Goal: Task Accomplishment & Management: Use online tool/utility

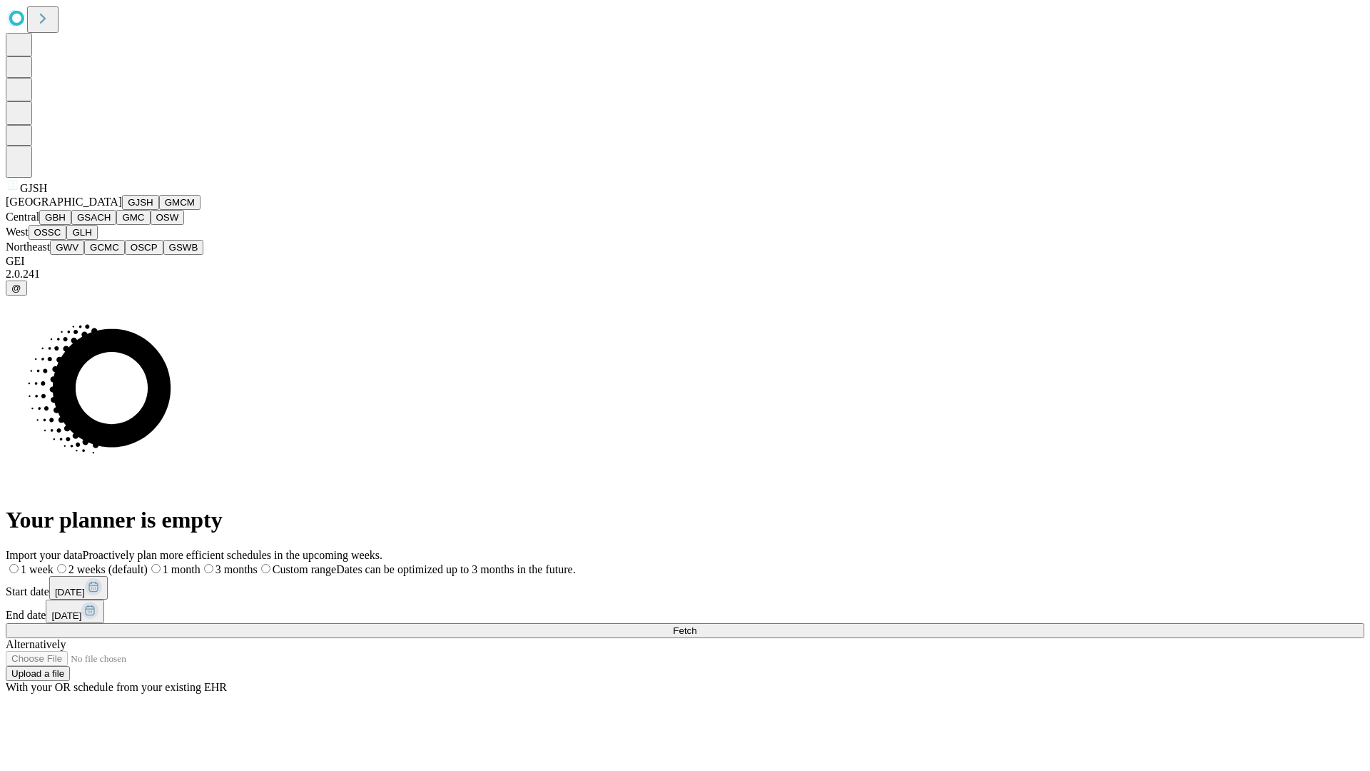
click at [122, 210] on button "GJSH" at bounding box center [140, 202] width 37 height 15
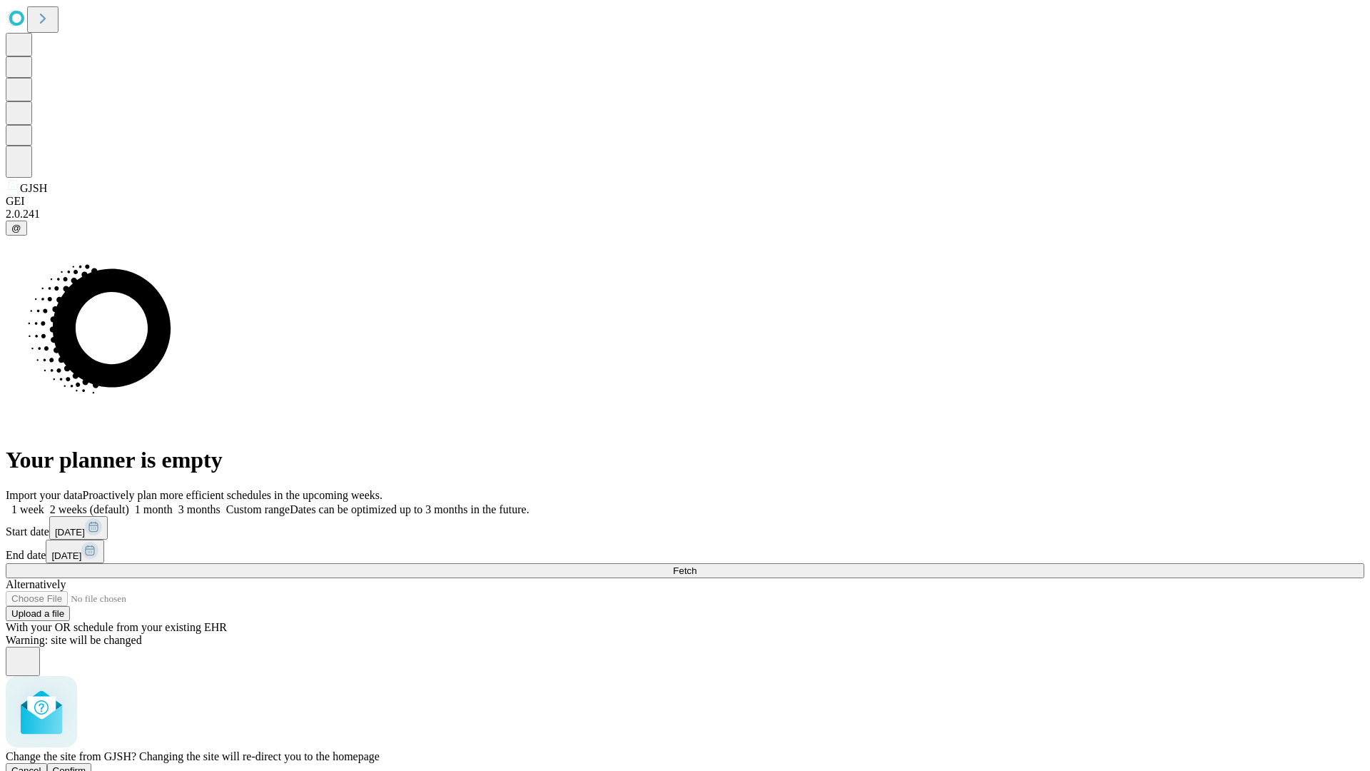
click at [86, 765] on span "Confirm" at bounding box center [70, 770] width 34 height 11
click at [129, 503] on label "2 weeks (default)" at bounding box center [86, 509] width 85 height 12
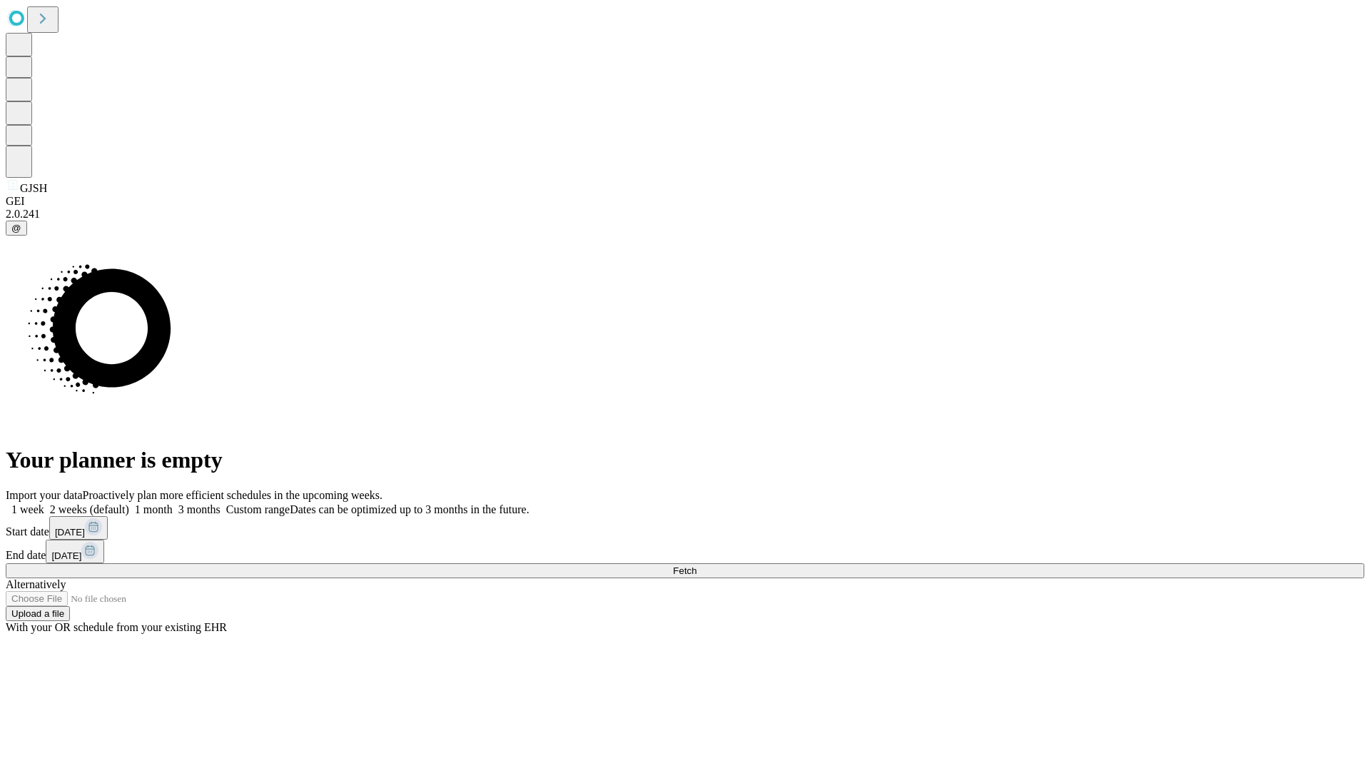
click at [697, 565] on span "Fetch" at bounding box center [685, 570] width 24 height 11
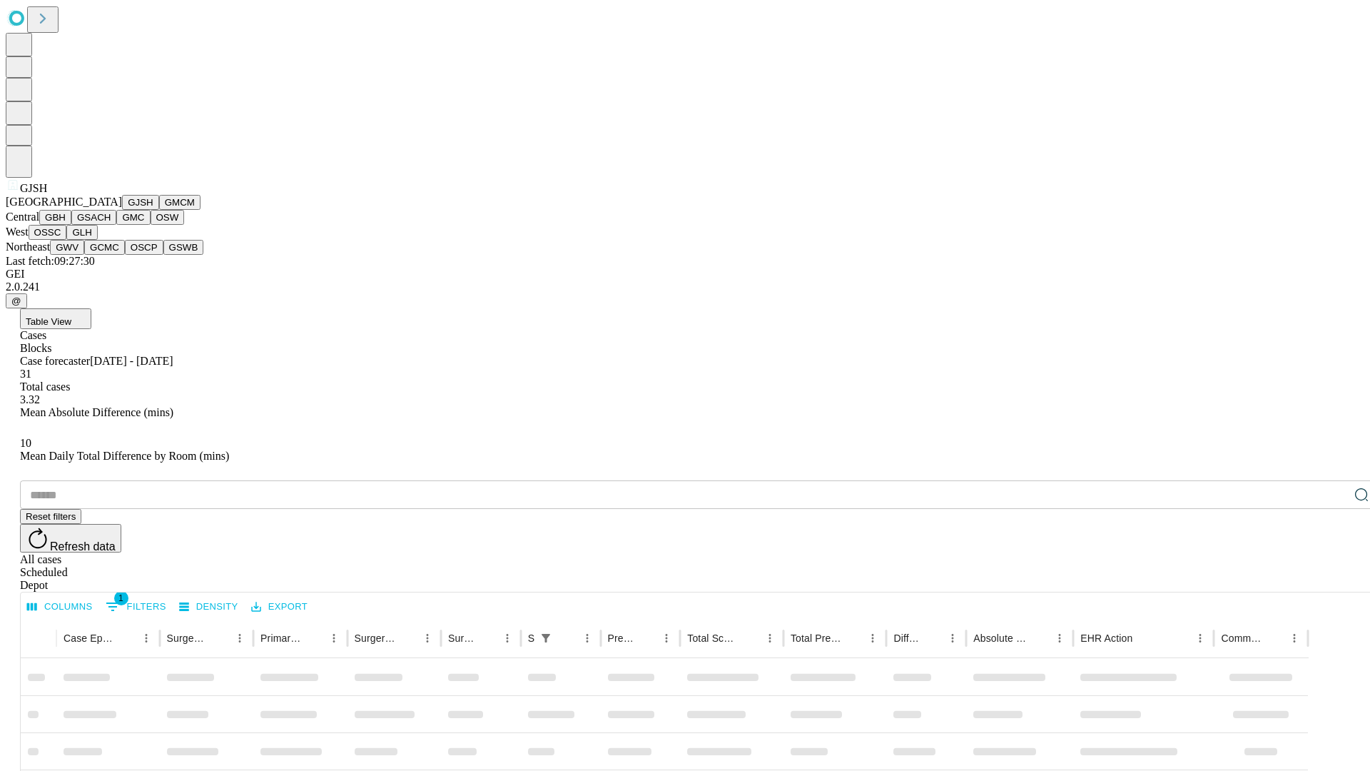
click at [159, 210] on button "GMCM" at bounding box center [179, 202] width 41 height 15
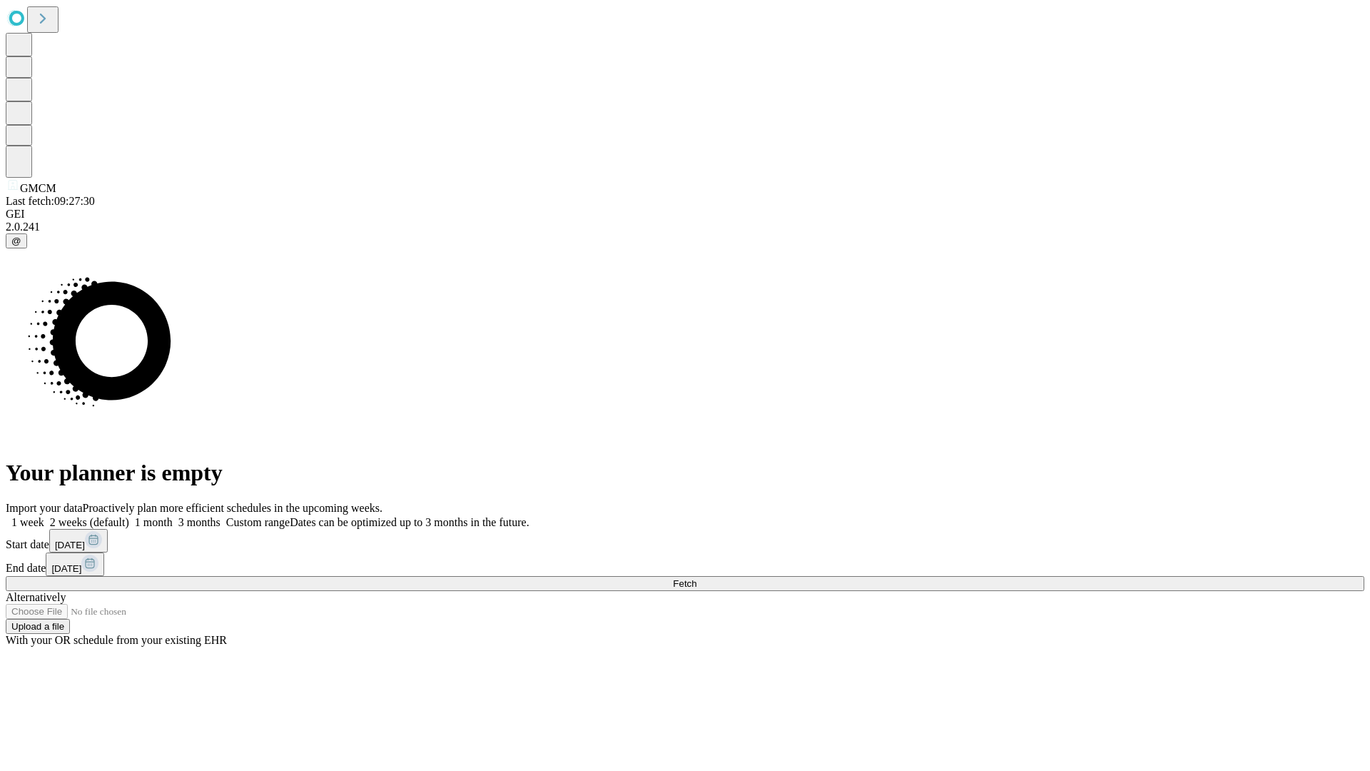
click at [129, 516] on label "2 weeks (default)" at bounding box center [86, 522] width 85 height 12
click at [697, 578] on span "Fetch" at bounding box center [685, 583] width 24 height 11
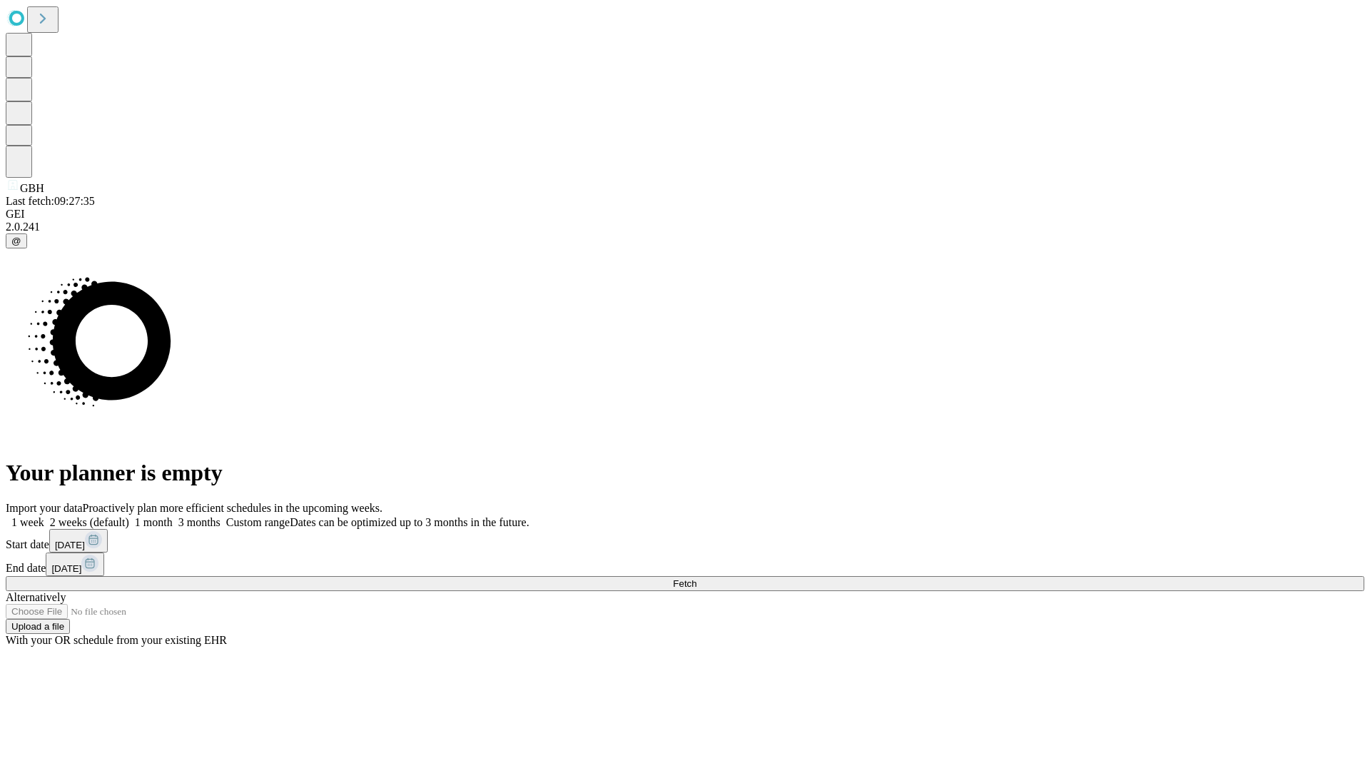
click at [129, 516] on label "2 weeks (default)" at bounding box center [86, 522] width 85 height 12
click at [697, 578] on span "Fetch" at bounding box center [685, 583] width 24 height 11
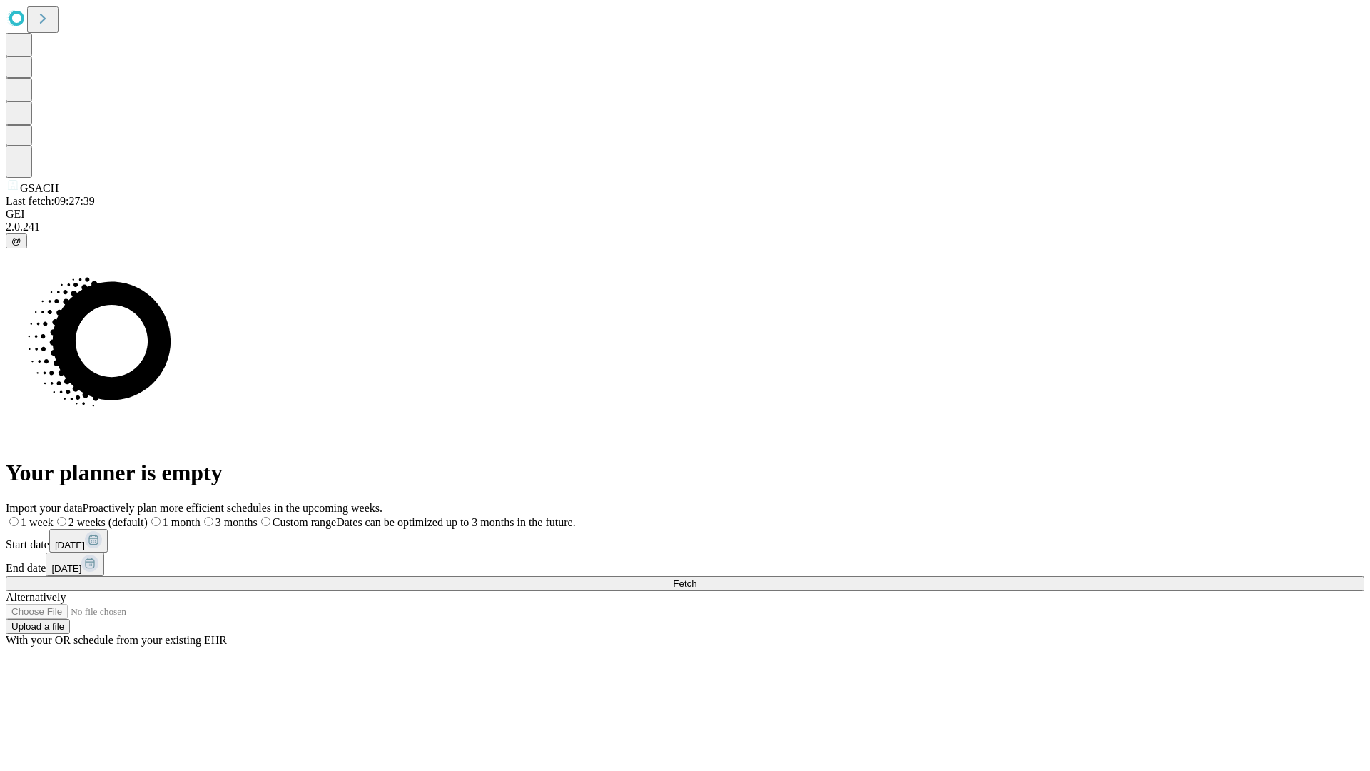
click at [148, 516] on label "2 weeks (default)" at bounding box center [101, 522] width 94 height 12
click at [697, 578] on span "Fetch" at bounding box center [685, 583] width 24 height 11
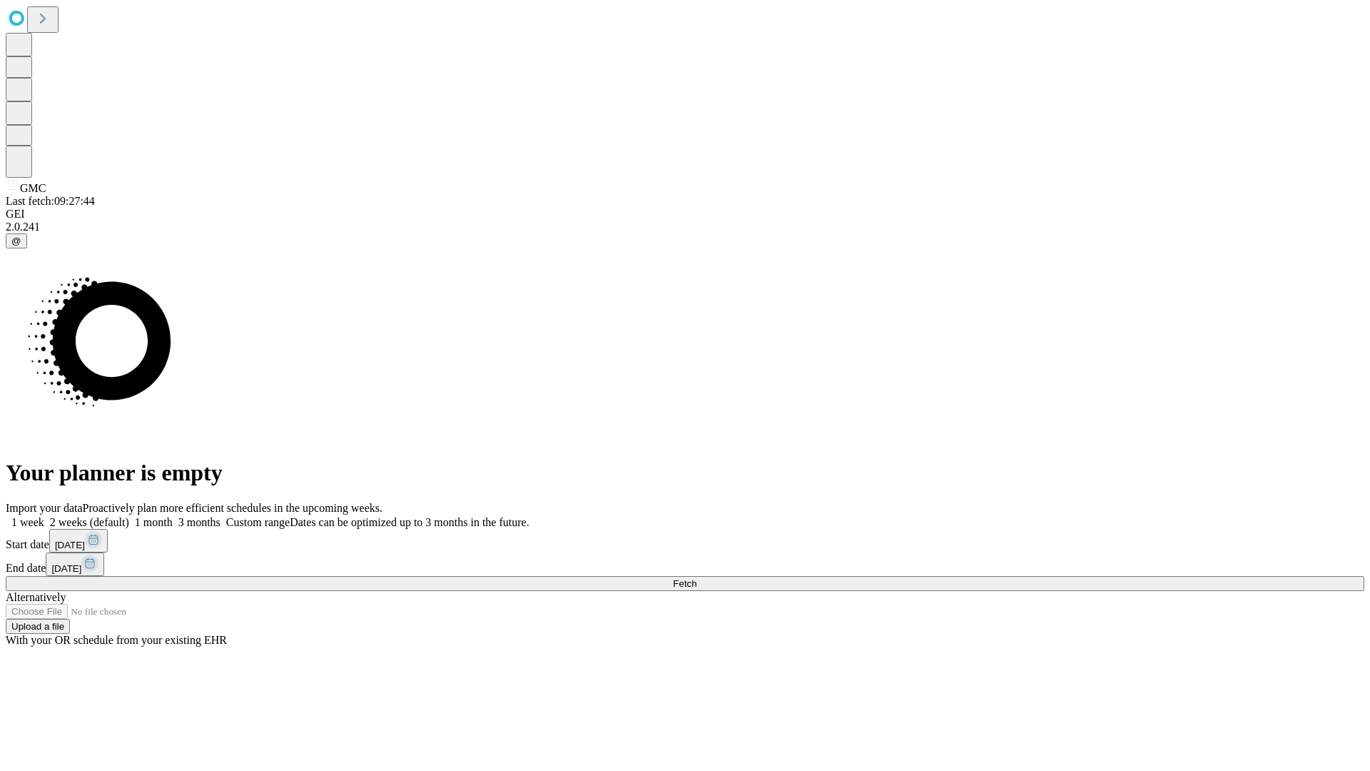
click at [129, 516] on label "2 weeks (default)" at bounding box center [86, 522] width 85 height 12
click at [697, 578] on span "Fetch" at bounding box center [685, 583] width 24 height 11
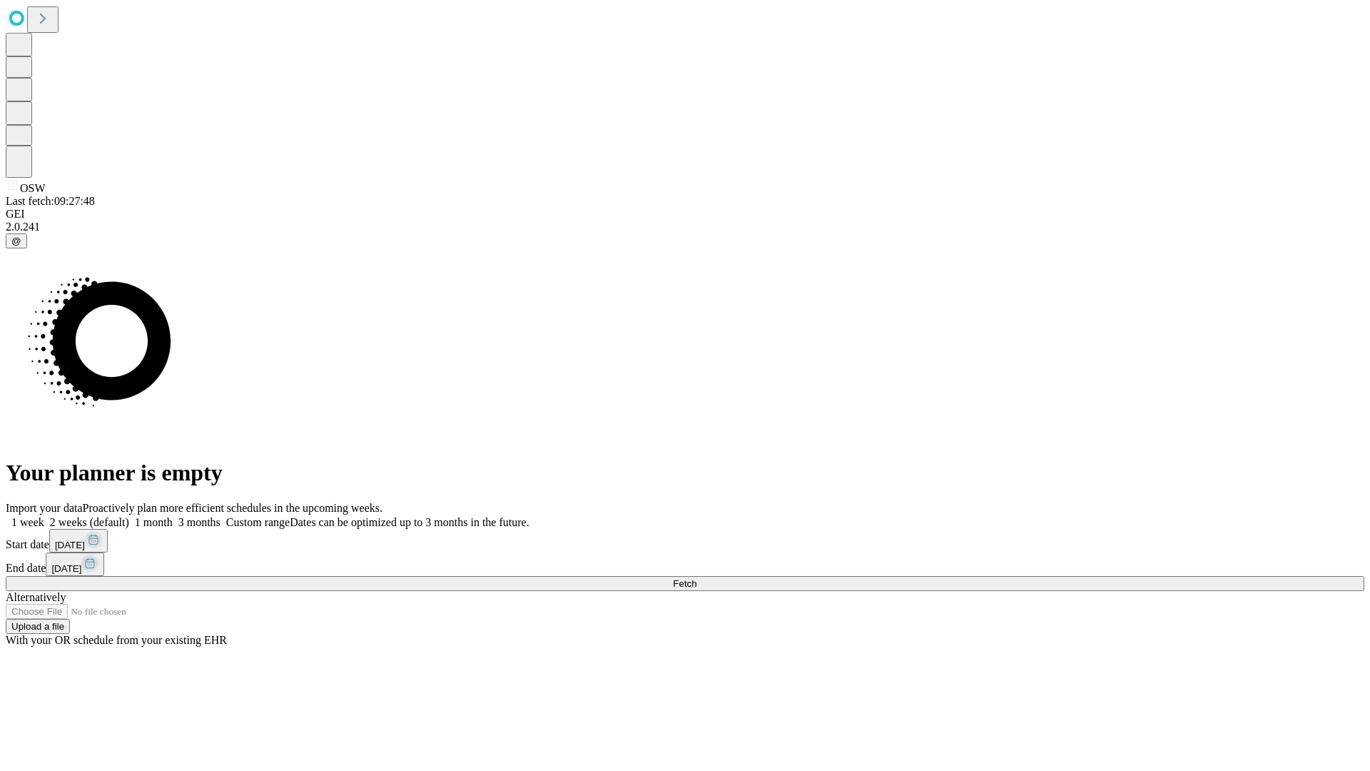
click at [129, 516] on label "2 weeks (default)" at bounding box center [86, 522] width 85 height 12
click at [697, 578] on span "Fetch" at bounding box center [685, 583] width 24 height 11
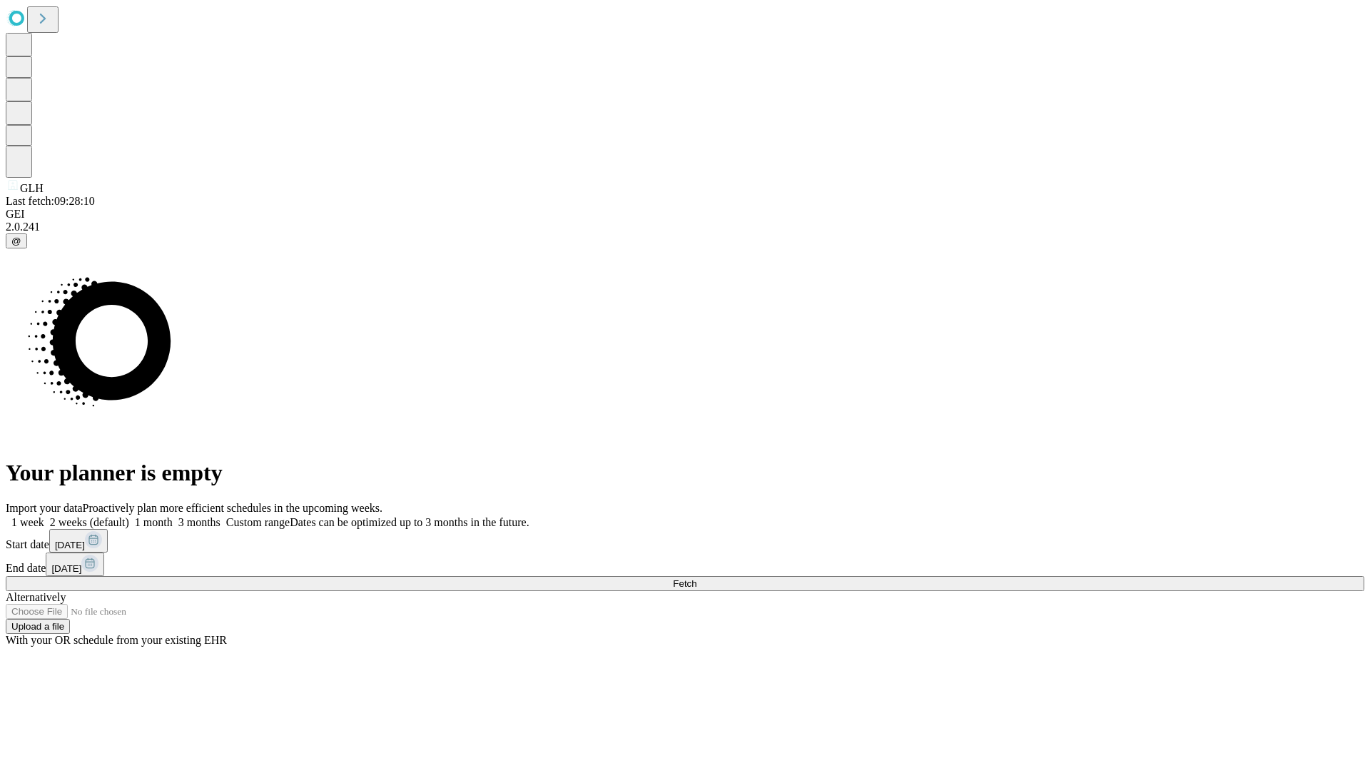
click at [697, 578] on span "Fetch" at bounding box center [685, 583] width 24 height 11
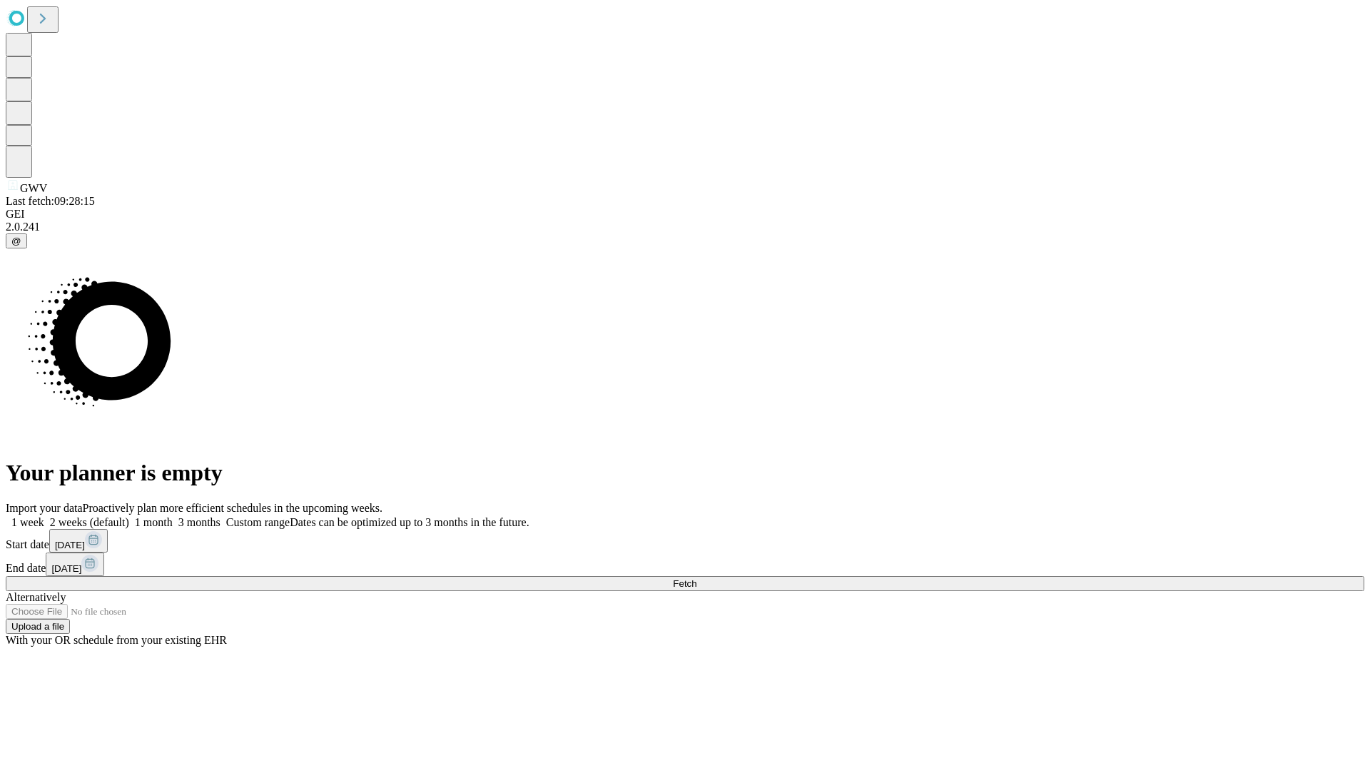
click at [129, 516] on label "2 weeks (default)" at bounding box center [86, 522] width 85 height 12
click at [697, 578] on span "Fetch" at bounding box center [685, 583] width 24 height 11
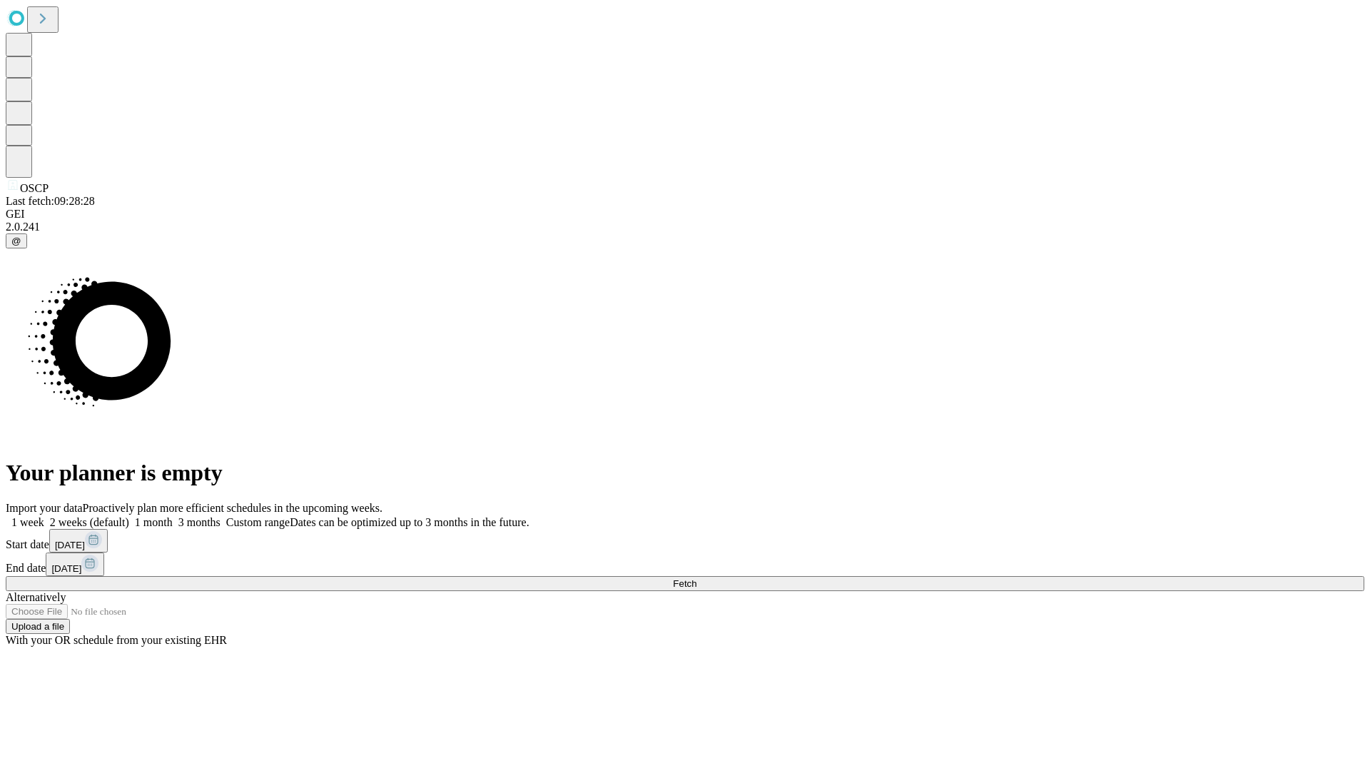
click at [129, 516] on label "2 weeks (default)" at bounding box center [86, 522] width 85 height 12
click at [697, 578] on span "Fetch" at bounding box center [685, 583] width 24 height 11
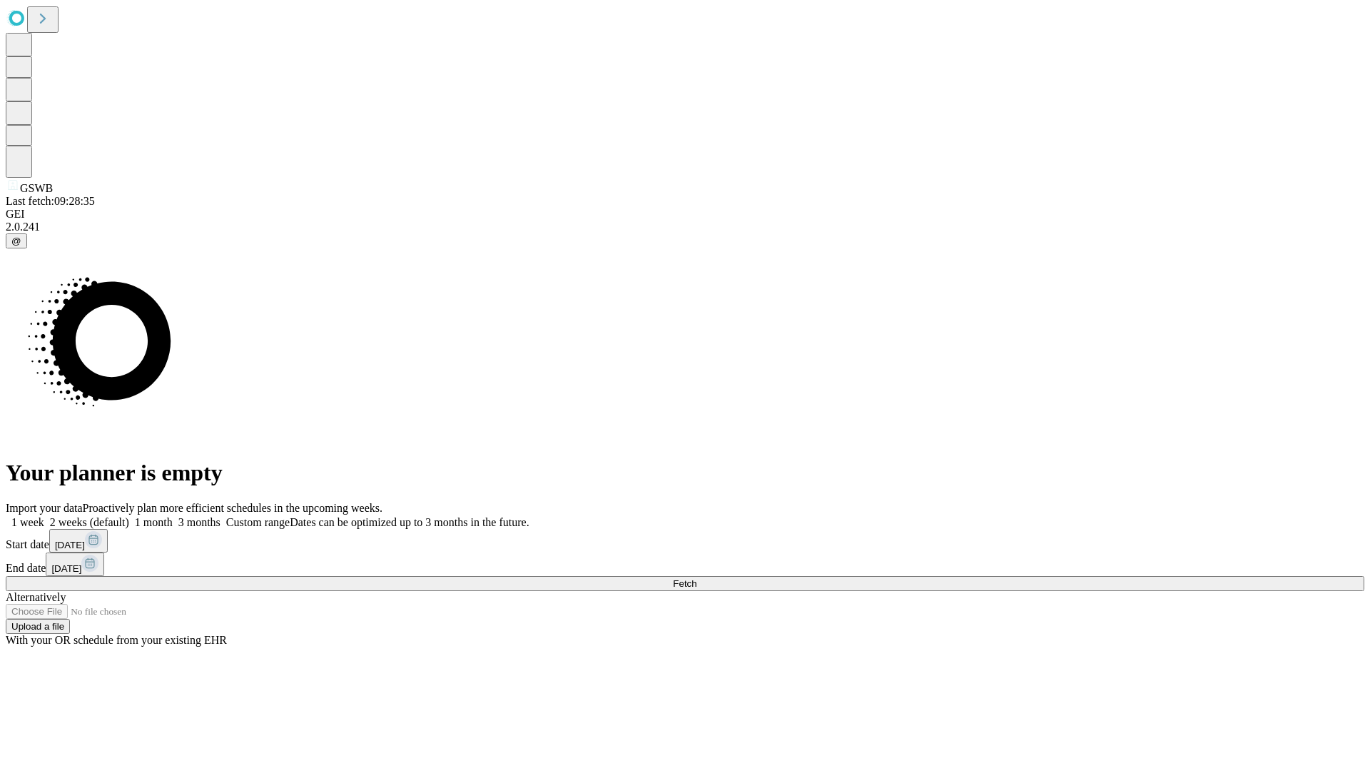
click at [129, 516] on label "2 weeks (default)" at bounding box center [86, 522] width 85 height 12
click at [697, 578] on span "Fetch" at bounding box center [685, 583] width 24 height 11
